Goal: Task Accomplishment & Management: Use online tool/utility

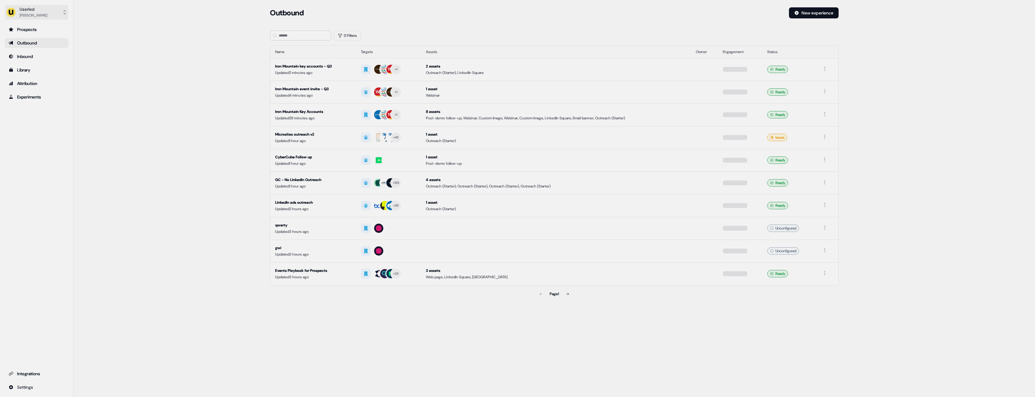
click at [36, 17] on button "Userled [PERSON_NAME]" at bounding box center [36, 12] width 63 height 15
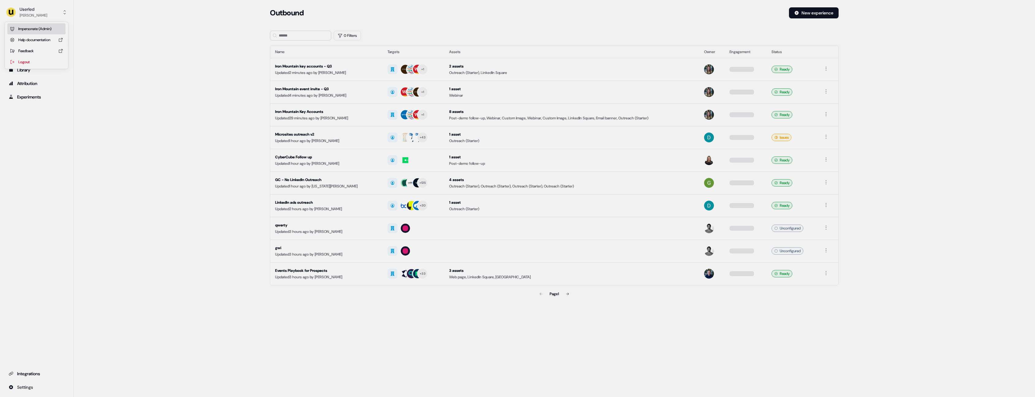
click at [40, 28] on div "Impersonate (Admin)" at bounding box center [36, 28] width 58 height 11
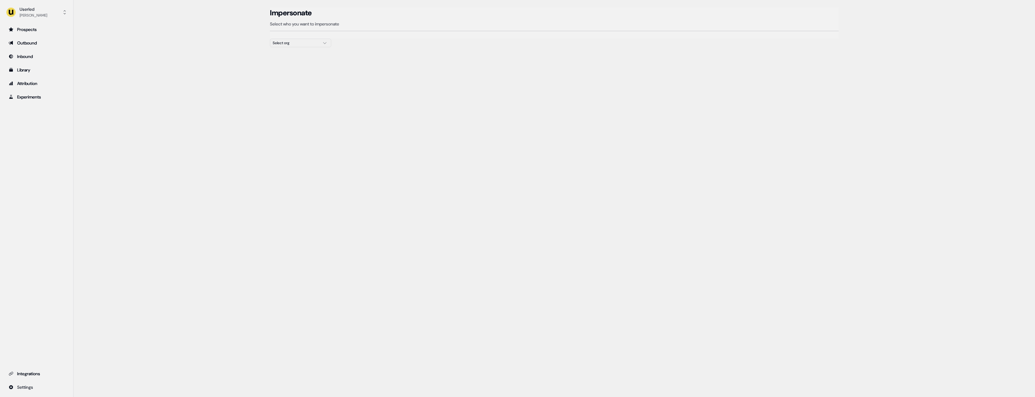
click at [302, 44] on div "Select org" at bounding box center [296, 43] width 46 height 6
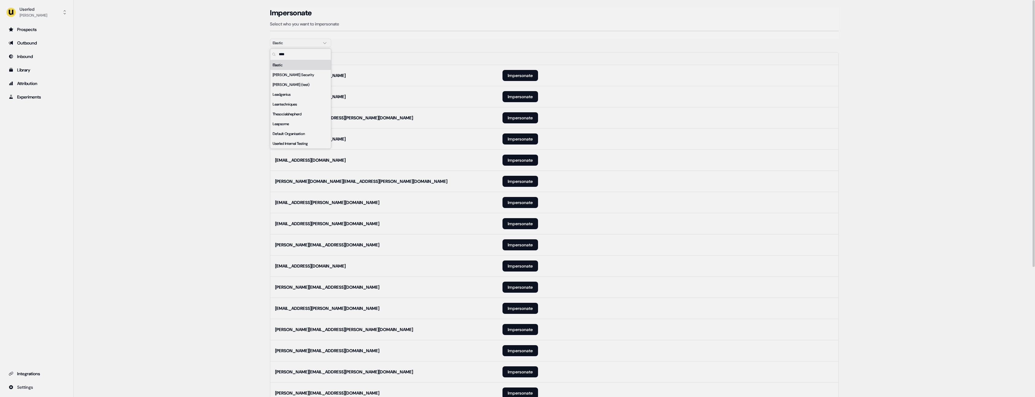
type input "****"
click at [195, 113] on main "Loading... Impersonate Select who you want to impersonate Elastic Email [EMAIL_…" at bounding box center [555, 298] width 962 height 582
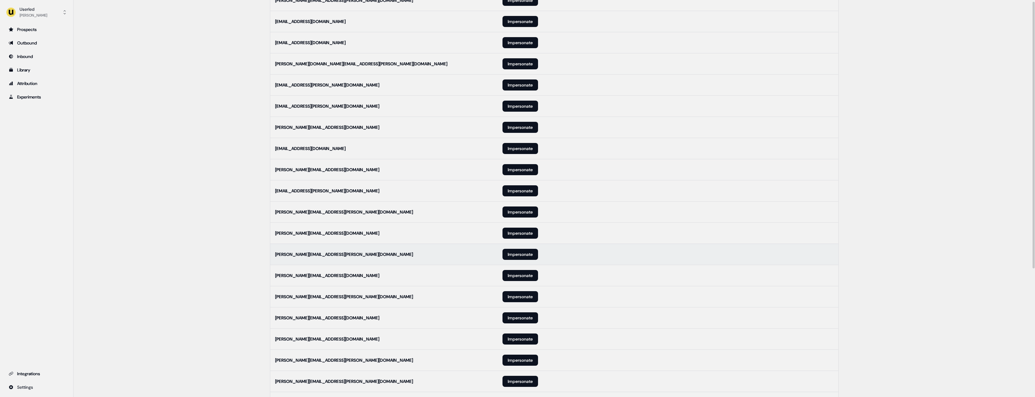
scroll to position [193, 0]
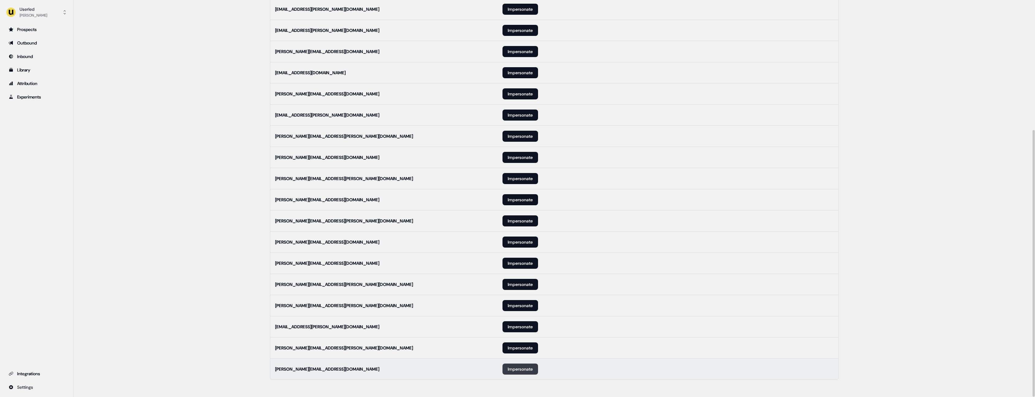
click at [528, 368] on button "Impersonate" at bounding box center [521, 368] width 36 height 11
